Goal: Communication & Community: Answer question/provide support

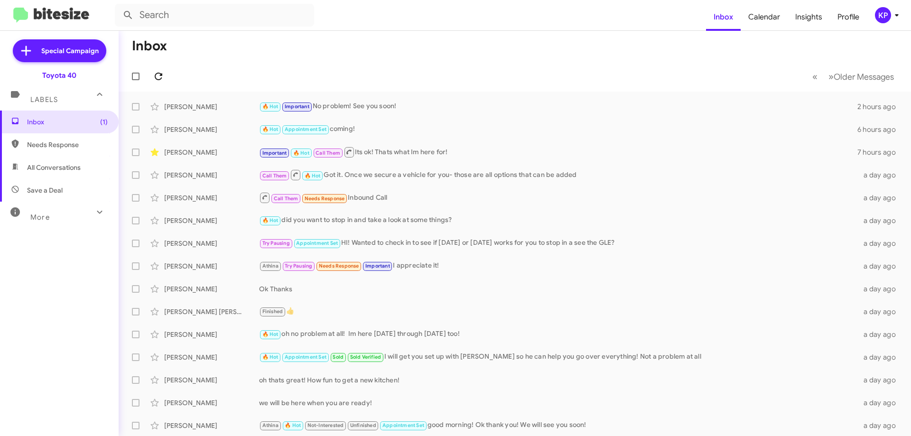
click at [160, 72] on icon at bounding box center [158, 76] width 11 height 11
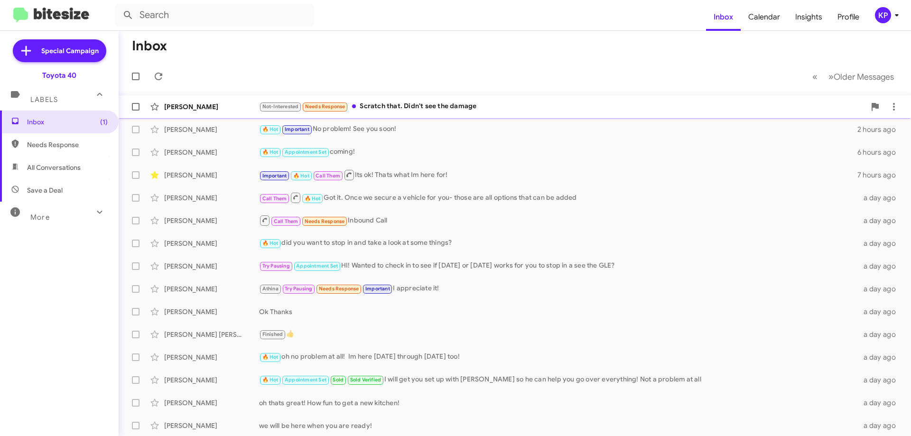
click at [233, 104] on div "[PERSON_NAME]" at bounding box center [211, 106] width 95 height 9
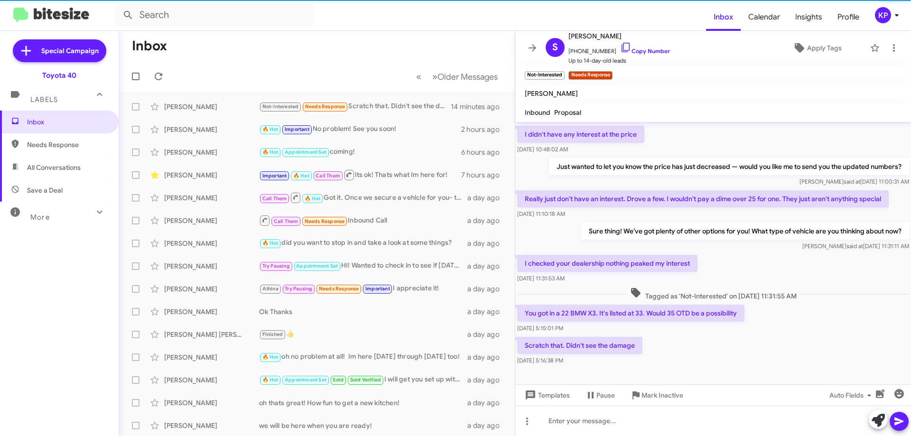
scroll to position [145, 0]
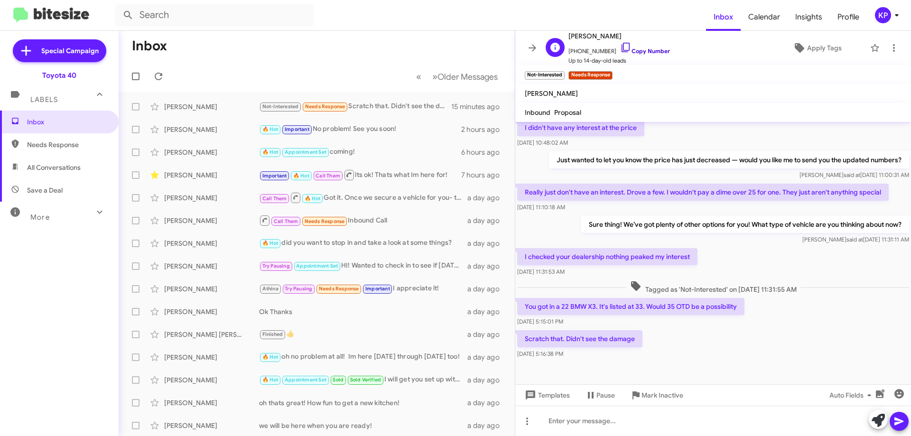
click at [643, 53] on link "Copy Number" at bounding box center [645, 50] width 50 height 7
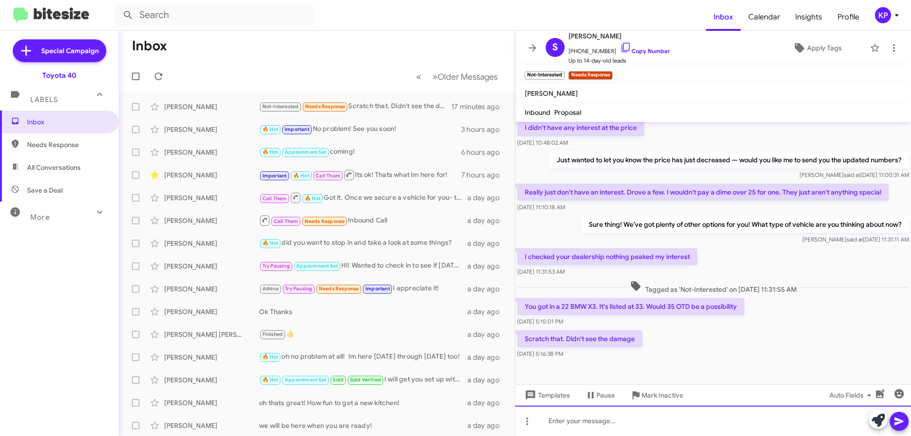
click at [644, 407] on div at bounding box center [713, 421] width 396 height 30
click at [659, 424] on div at bounding box center [713, 421] width 396 height 30
click at [594, 412] on div at bounding box center [713, 421] width 396 height 30
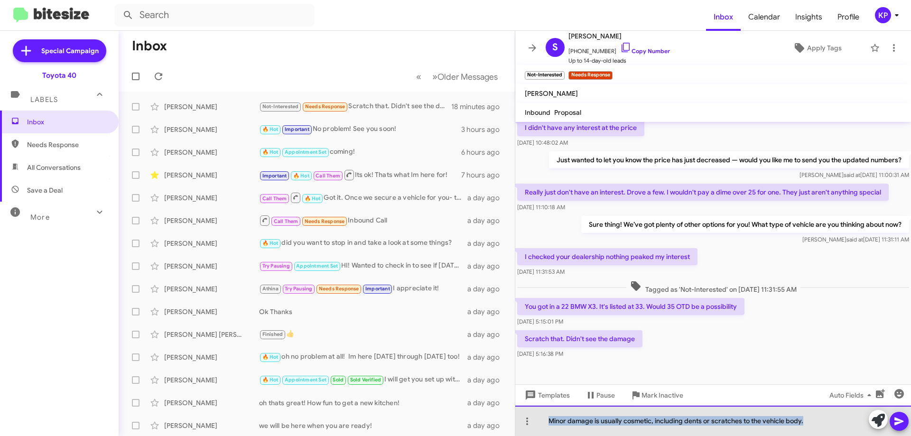
drag, startPoint x: 816, startPoint y: 418, endPoint x: 542, endPoint y: 419, distance: 273.9
click at [542, 419] on div "Minor damage is usually cosmetic, including dents or scratches to the vehicle b…" at bounding box center [713, 421] width 396 height 30
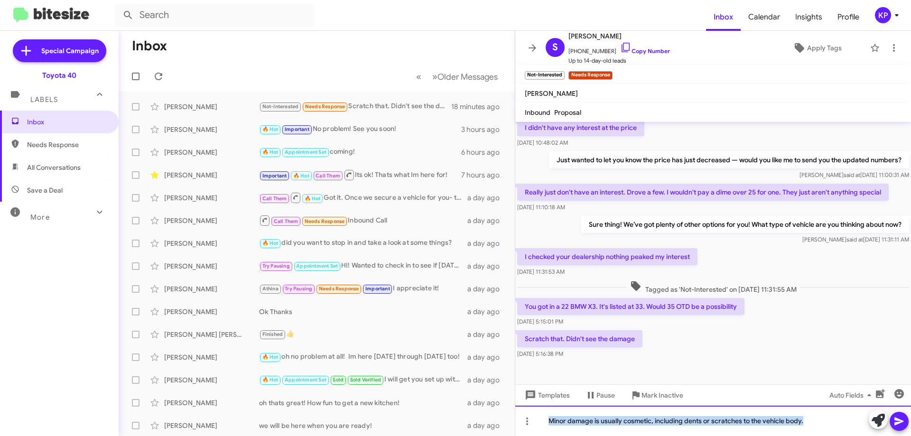
copy div "Minor damage is usually cosmetic, including dents or scratches to the vehicle b…"
click at [614, 422] on div at bounding box center [713, 421] width 396 height 30
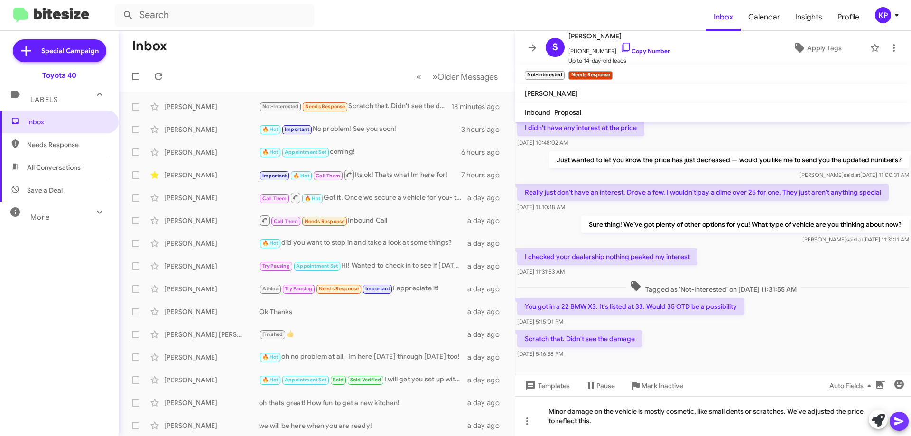
click at [901, 419] on icon at bounding box center [899, 421] width 11 height 11
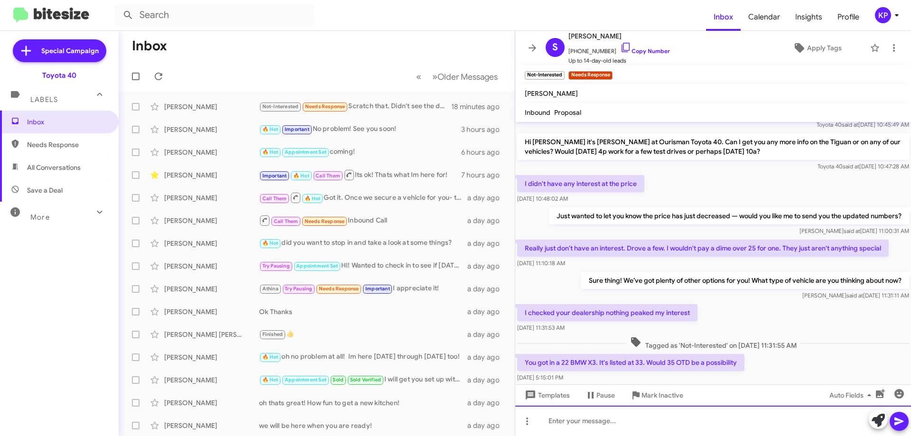
scroll to position [180, 0]
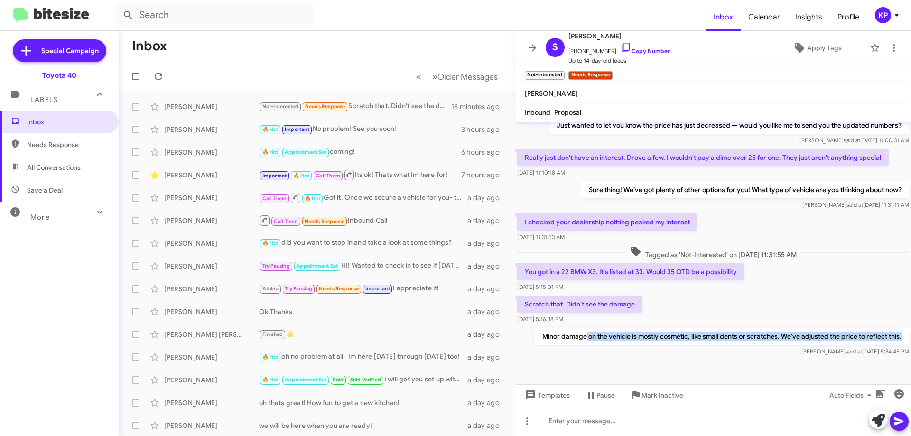
drag, startPoint x: 579, startPoint y: 335, endPoint x: 737, endPoint y: 363, distance: 160.5
click at [756, 348] on div "Minor damage on the vehicle is mostly cosmetic, like small dents or scratches. …" at bounding box center [722, 342] width 375 height 28
click at [737, 363] on div at bounding box center [713, 371] width 396 height 26
drag, startPoint x: 684, startPoint y: 337, endPoint x: 785, endPoint y: 358, distance: 103.1
click at [798, 339] on p "Minor damage on the vehicle is mostly cosmetic, like small dents or scratches. …" at bounding box center [722, 336] width 375 height 17
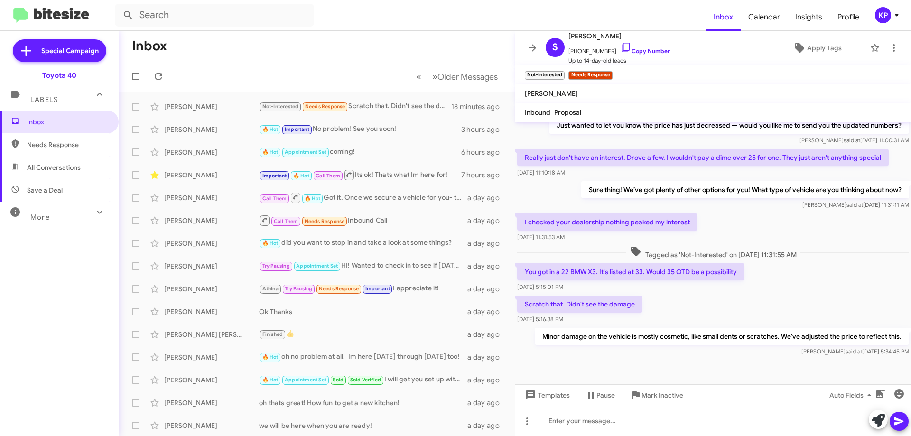
click at [762, 366] on div at bounding box center [713, 371] width 396 height 26
click at [537, 46] on icon at bounding box center [532, 47] width 11 height 11
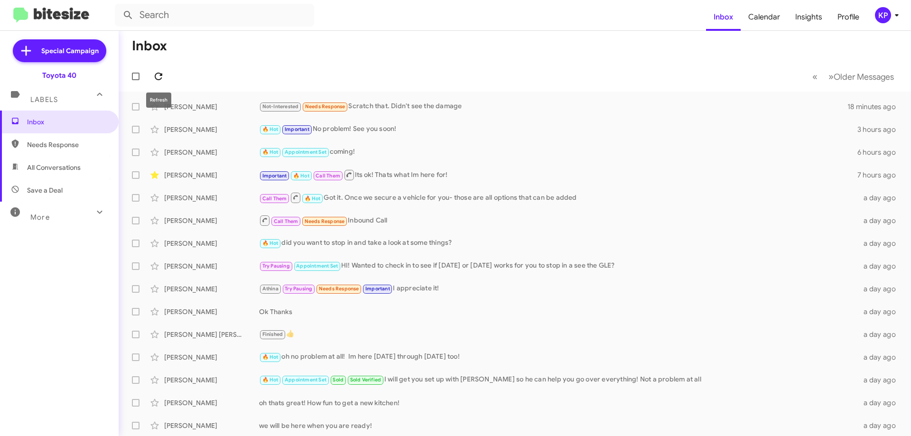
click at [158, 80] on icon at bounding box center [159, 77] width 8 height 8
click at [246, 106] on div "[PERSON_NAME]" at bounding box center [211, 106] width 95 height 9
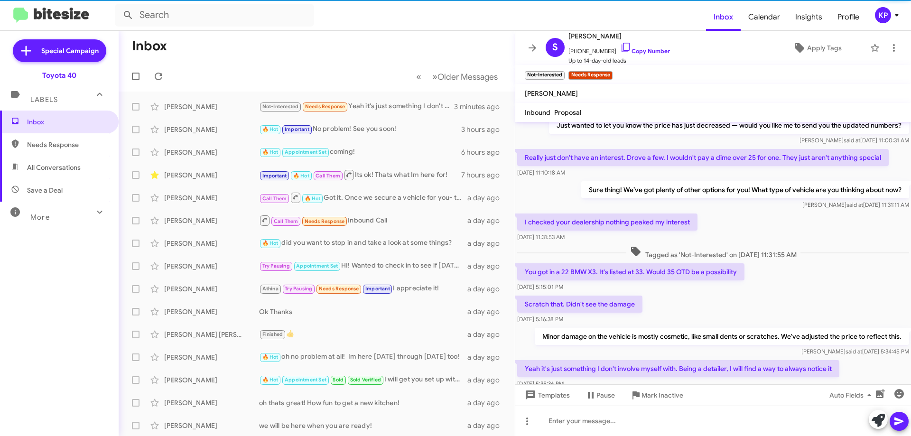
scroll to position [215, 0]
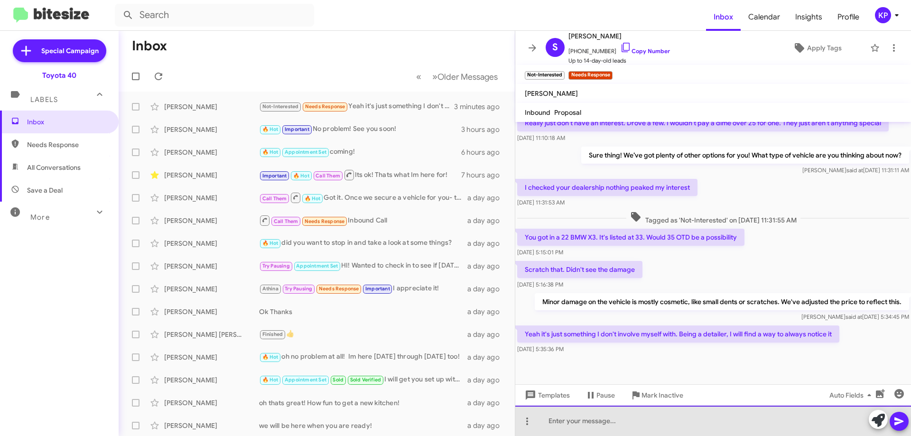
click at [664, 416] on div at bounding box center [713, 421] width 396 height 30
drag, startPoint x: 825, startPoint y: 423, endPoint x: 568, endPoint y: 422, distance: 257.3
click at [552, 419] on div "No problem! If you see anything else on our website that peaks your interest, r…" at bounding box center [713, 421] width 396 height 30
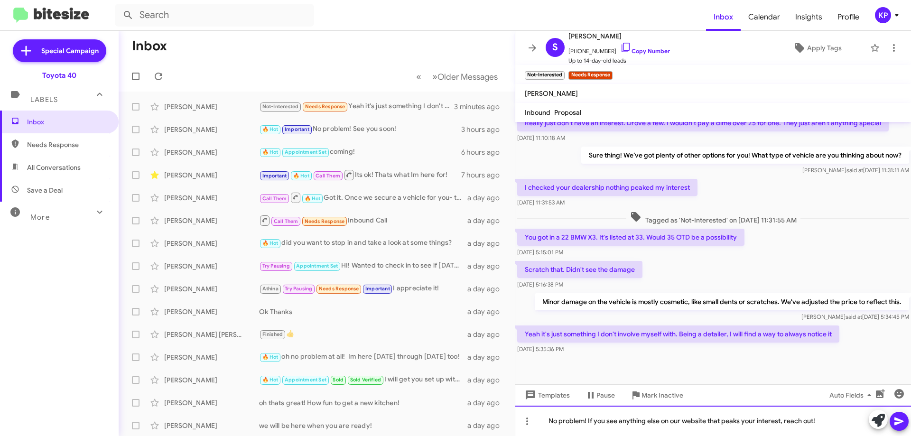
copy div "o problem! If you see anything else on our website that peaks your interest, re…"
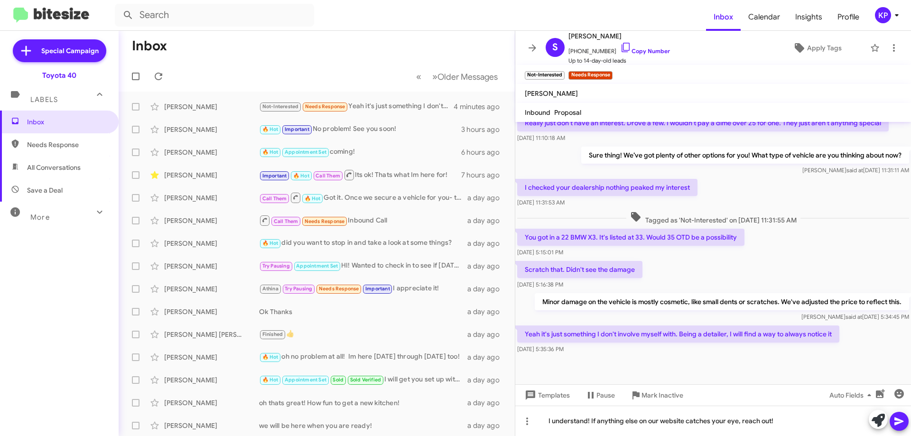
click at [899, 420] on icon at bounding box center [899, 422] width 9 height 8
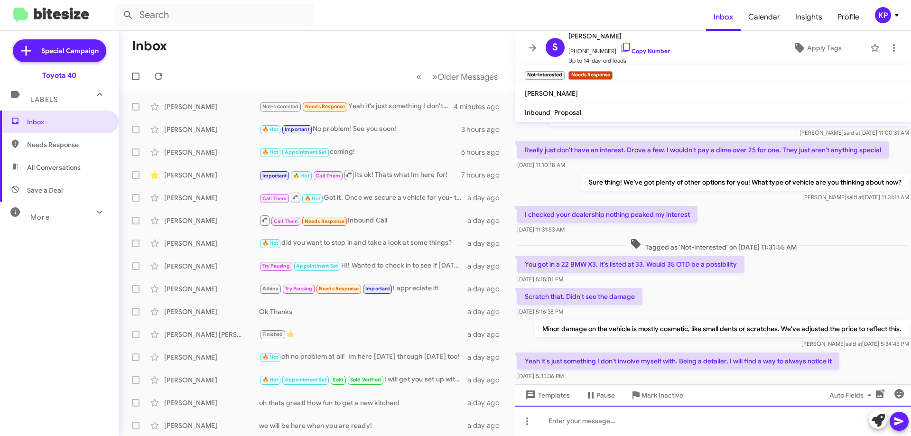
scroll to position [249, 0]
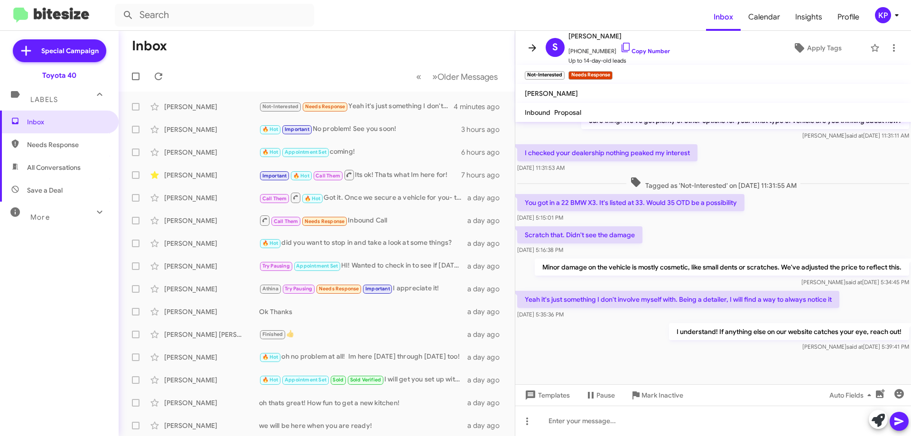
click at [526, 53] on span at bounding box center [532, 47] width 19 height 11
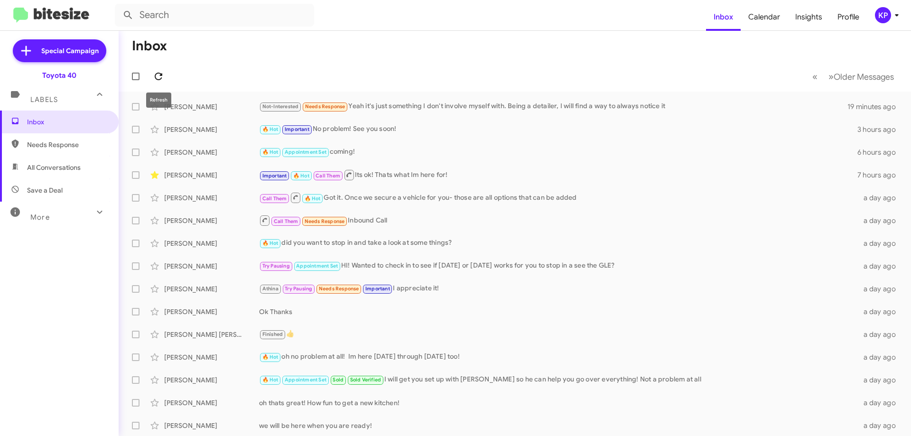
click at [158, 80] on icon at bounding box center [158, 76] width 11 height 11
